Goal: Navigation & Orientation: Find specific page/section

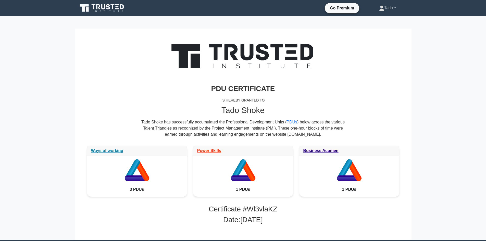
drag, startPoint x: 103, startPoint y: 5, endPoint x: 99, endPoint y: 6, distance: 4.0
click at [103, 5] on icon at bounding box center [102, 8] width 49 height 10
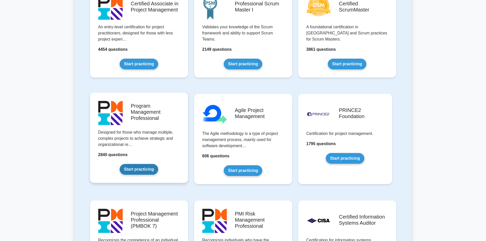
scroll to position [331, 0]
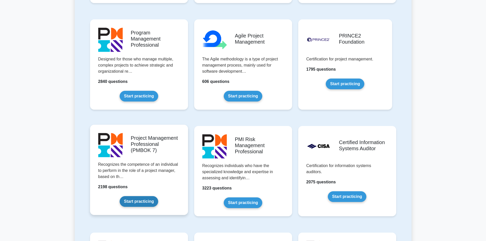
click at [134, 199] on link "Start practicing" at bounding box center [139, 201] width 38 height 11
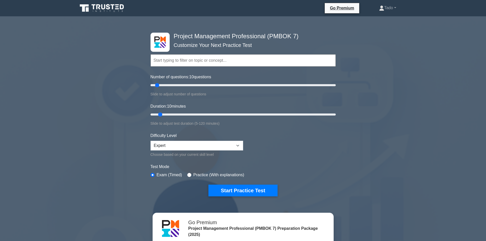
click at [379, 13] on ul "Go Premium Tado Profile Settings" at bounding box center [366, 8] width 84 height 11
click at [381, 7] on link "Tado" at bounding box center [388, 8] width 42 height 10
click at [379, 21] on link "Profile" at bounding box center [387, 20] width 40 height 8
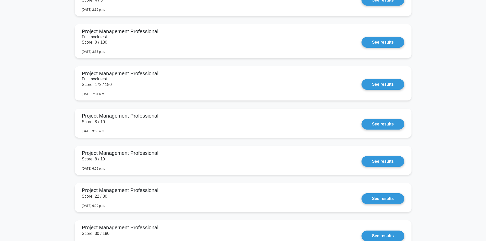
scroll to position [1082, 0]
